Goal: Transaction & Acquisition: Book appointment/travel/reservation

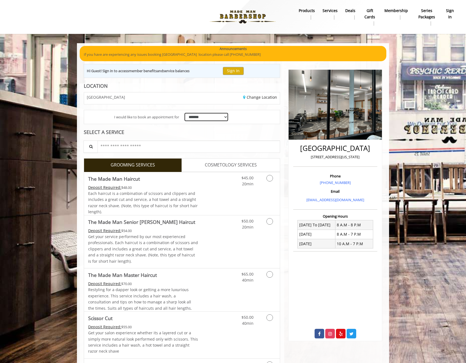
click at [208, 118] on select "**********" at bounding box center [206, 117] width 44 height 8
click at [184, 113] on select "**********" at bounding box center [206, 117] width 44 height 8
click at [135, 148] on input "text" at bounding box center [188, 147] width 182 height 12
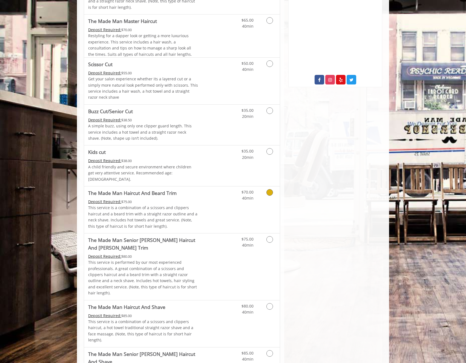
scroll to position [264, 0]
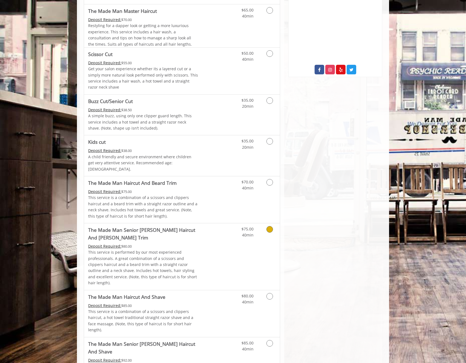
click at [268, 226] on icon "Grooming services" at bounding box center [269, 229] width 7 height 7
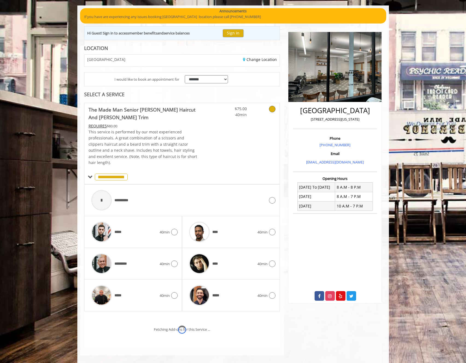
scroll to position [61, 0]
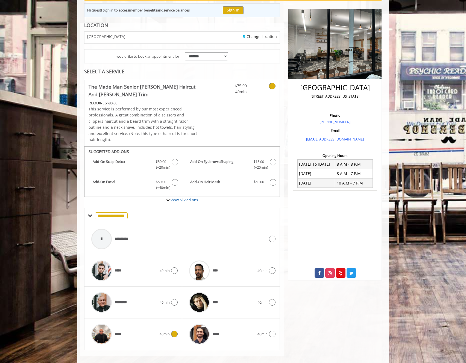
click at [161, 332] on span "40min" at bounding box center [165, 335] width 10 height 6
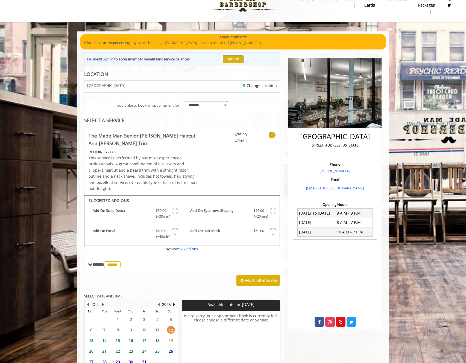
scroll to position [55, 0]
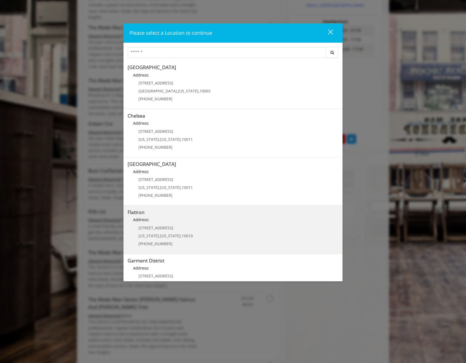
scroll to position [202, 0]
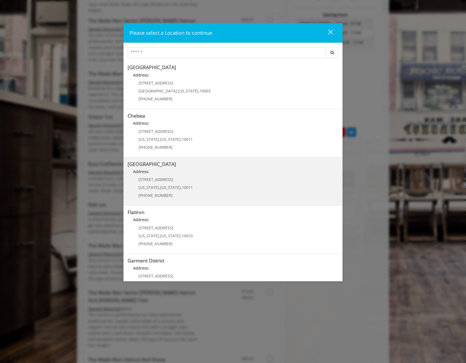
click at [186, 178] on p "[STREET_ADDRESS]" at bounding box center [165, 180] width 54 height 4
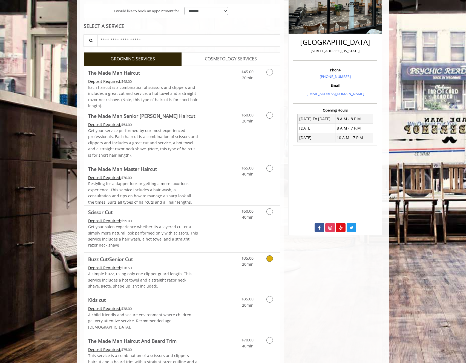
scroll to position [155, 0]
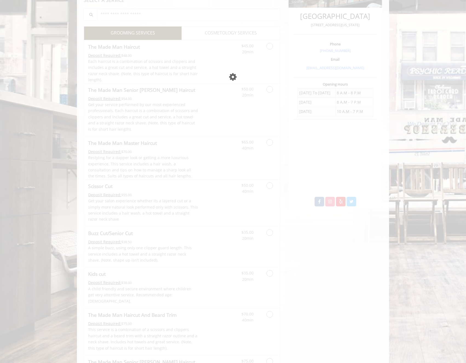
scroll to position [234, 0]
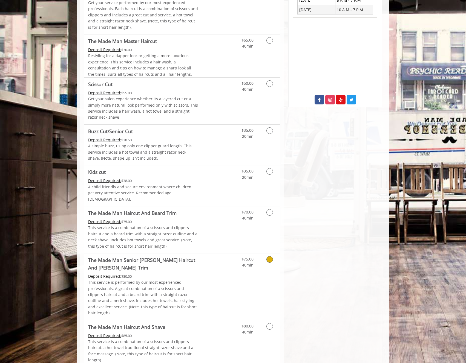
click at [271, 256] on icon "Grooming services" at bounding box center [269, 259] width 7 height 7
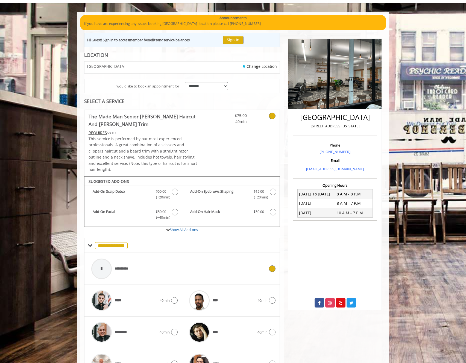
scroll to position [61, 0]
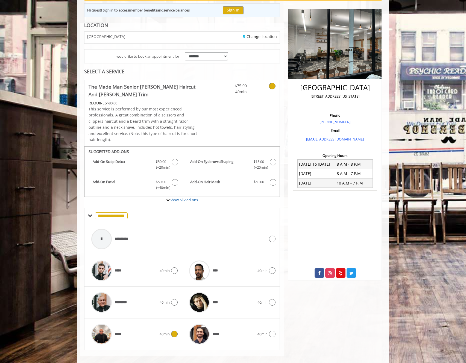
click at [127, 332] on div "*****" at bounding box center [124, 334] width 71 height 26
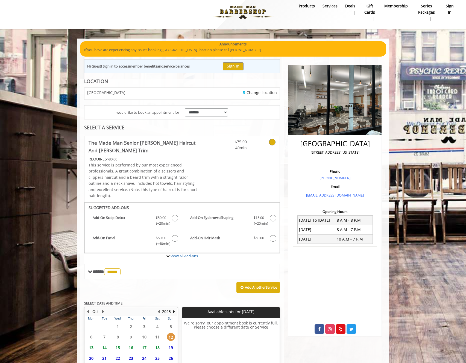
scroll to position [55, 0]
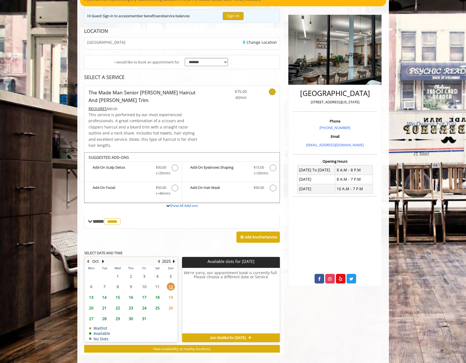
click at [119, 294] on span "15" at bounding box center [118, 298] width 8 height 8
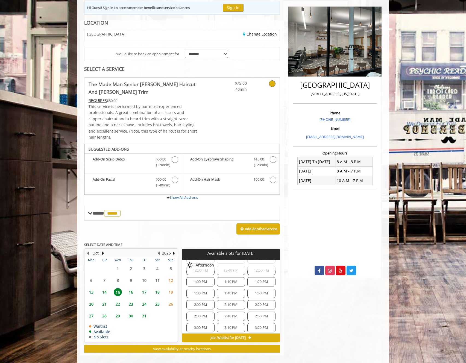
scroll to position [85, 0]
click at [207, 313] on span "2:30 PM" at bounding box center [200, 315] width 23 height 4
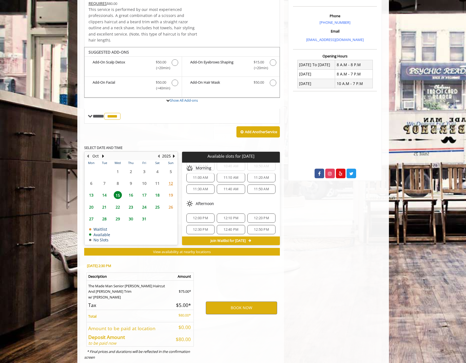
scroll to position [168, 0]
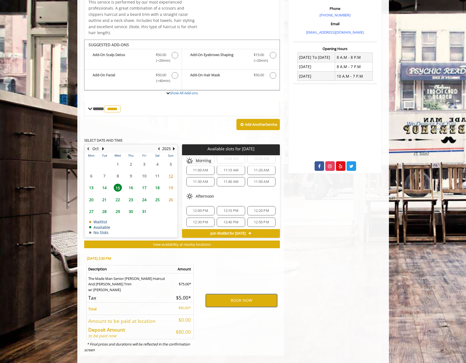
click at [243, 294] on button "BOOK NOW" at bounding box center [241, 300] width 71 height 13
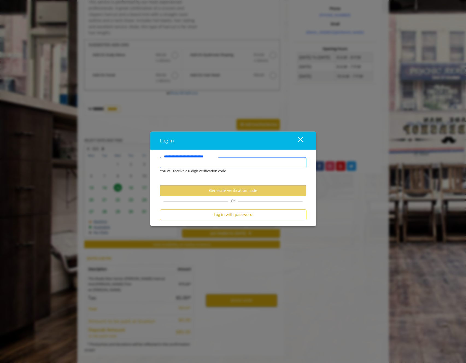
click at [212, 163] on input "**********" at bounding box center [233, 162] width 147 height 11
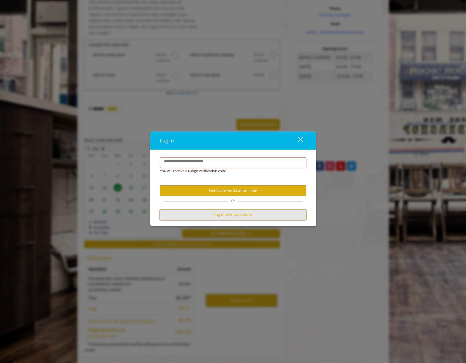
click at [236, 216] on button "Log in with password" at bounding box center [233, 215] width 147 height 11
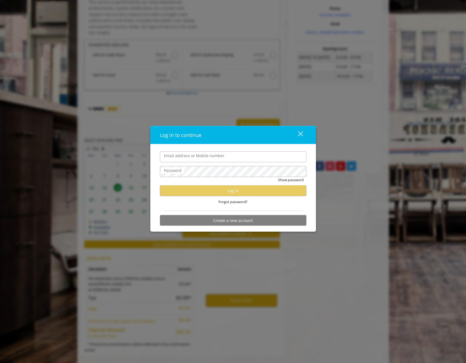
click at [0, 363] on com-1password-button at bounding box center [0, 370] width 0 height 0
type input "**********"
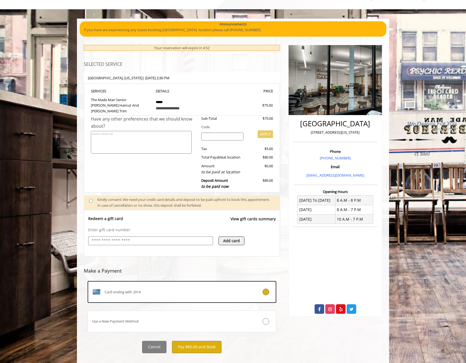
scroll to position [29, 0]
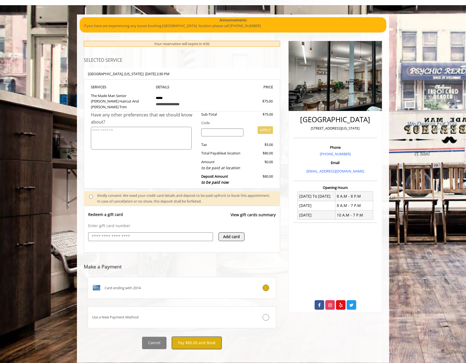
click at [189, 337] on button "Pay $80.00 and Book" at bounding box center [197, 343] width 50 height 12
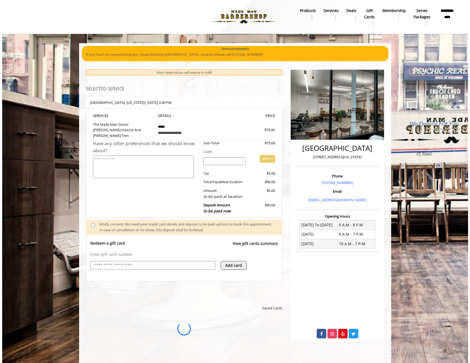
scroll to position [0, 0]
